Goal: Task Accomplishment & Management: Manage account settings

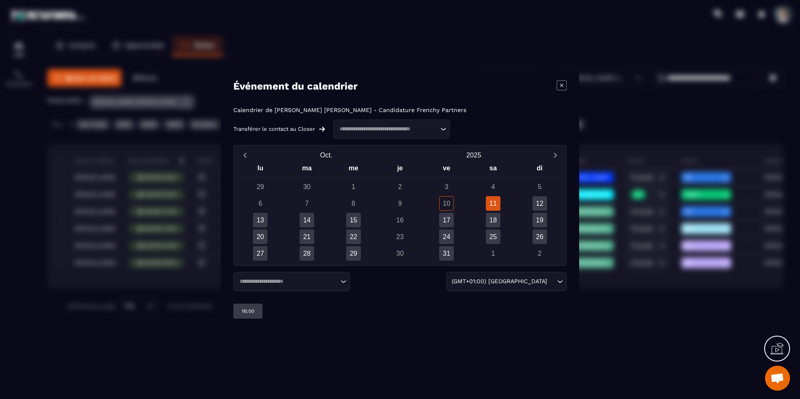
click at [161, 287] on div "Modal window" at bounding box center [400, 199] width 800 height 399
click at [544, 202] on div "12" at bounding box center [539, 203] width 15 height 15
click at [255, 312] on div "10:00" at bounding box center [247, 311] width 29 height 15
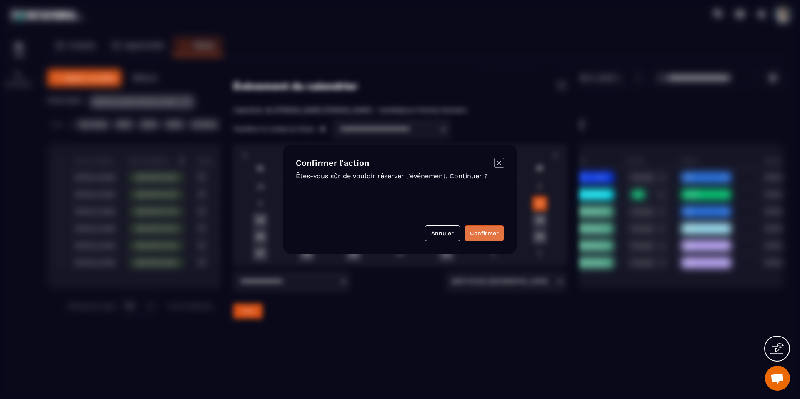
click at [499, 235] on button "Confirmer" at bounding box center [484, 233] width 40 height 16
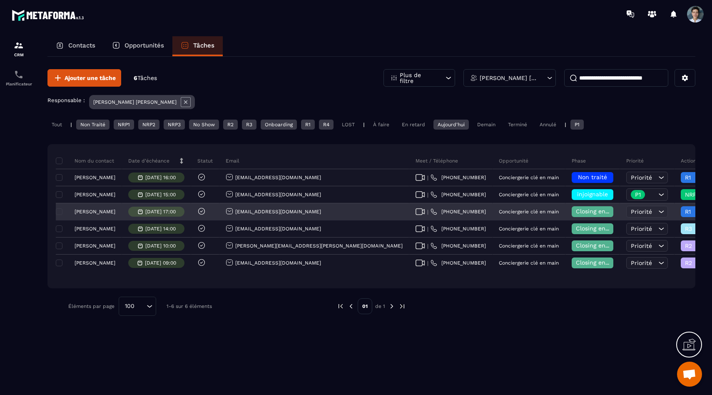
click at [576, 212] on span "Closing en cours" at bounding box center [599, 211] width 47 height 7
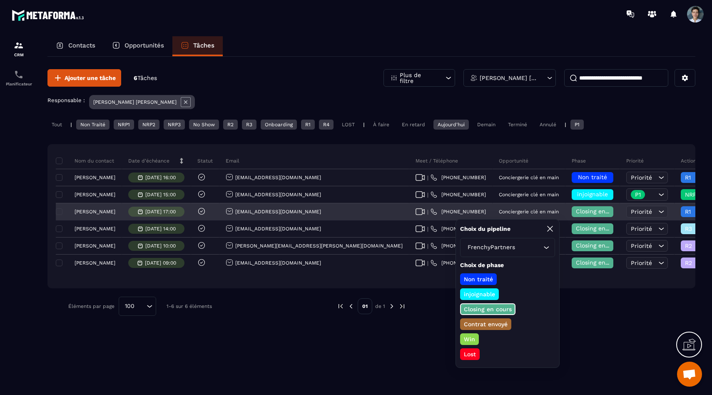
click at [675, 220] on div "R1" at bounding box center [716, 212] width 83 height 17
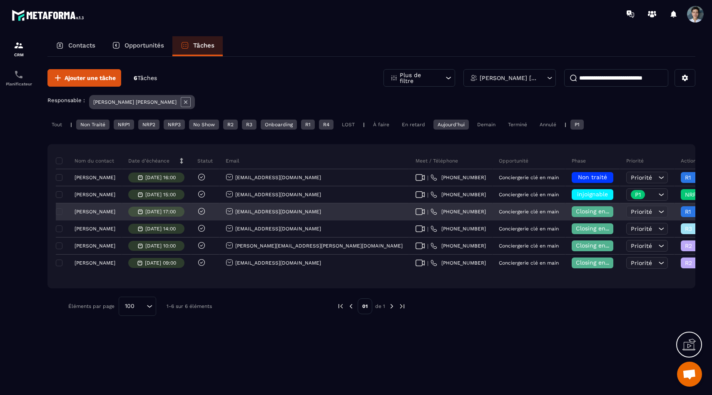
click at [685, 215] on span "R1" at bounding box center [702, 211] width 35 height 7
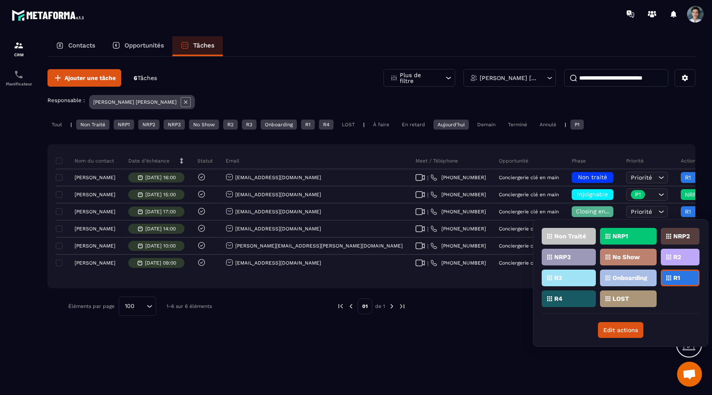
click at [674, 258] on p "R2" at bounding box center [678, 257] width 8 height 6
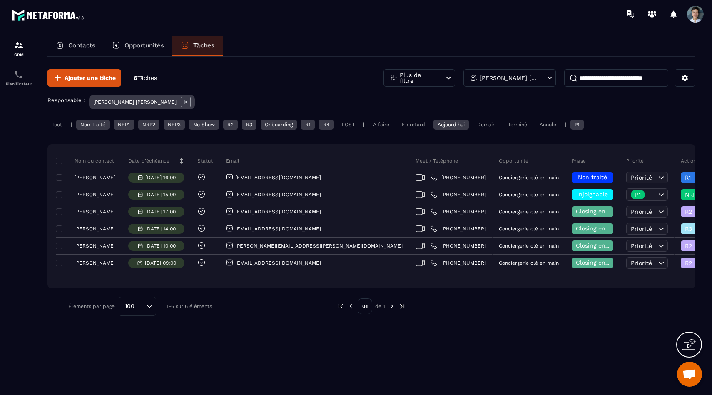
click at [592, 90] on div "Ajouter une tâche 6 Tâches Plus de filtre [PERSON_NAME] [PERSON_NAME] Responsab…" at bounding box center [371, 193] width 648 height 272
click at [592, 87] on div "Ajouter une tâche 6 Tâches Plus de filtre [PERSON_NAME] [PERSON_NAME] Responsab…" at bounding box center [371, 193] width 648 height 272
click at [62, 122] on div "Tout" at bounding box center [56, 125] width 19 height 10
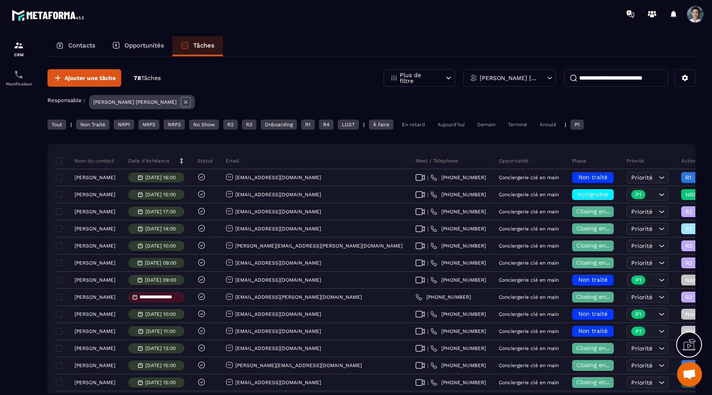
click at [181, 103] on icon at bounding box center [186, 102] width 10 height 10
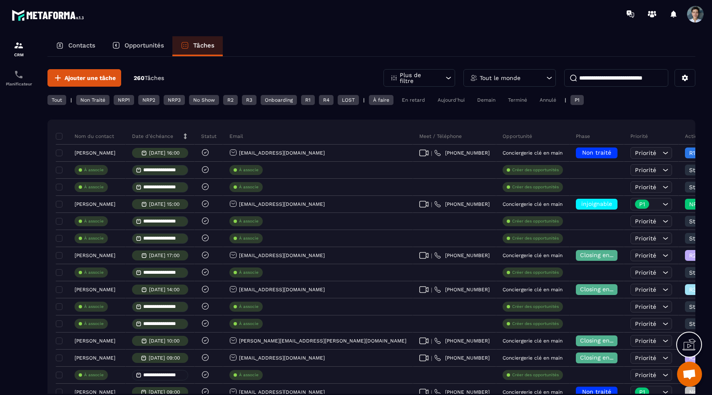
click at [589, 82] on input at bounding box center [616, 77] width 104 height 17
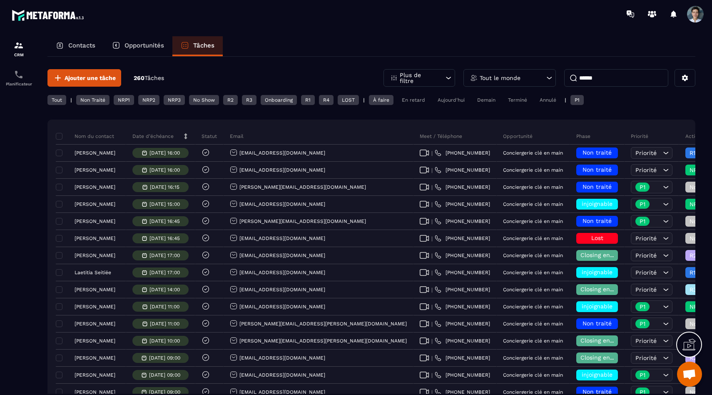
type input "******"
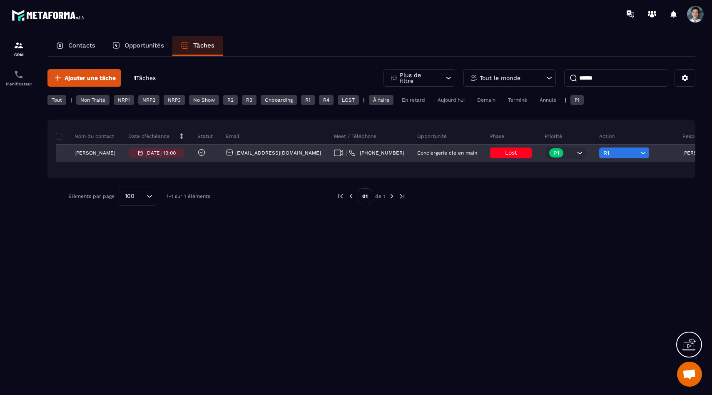
click at [92, 154] on p "[PERSON_NAME]" at bounding box center [95, 153] width 41 height 6
